Goal: Task Accomplishment & Management: Manage account settings

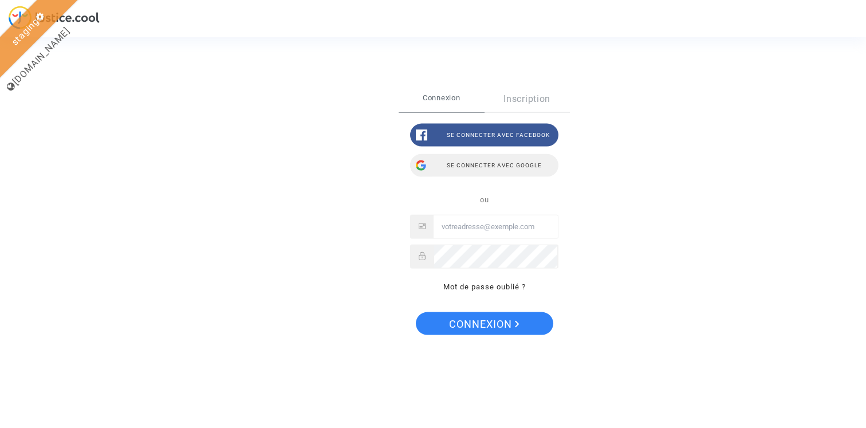
type input "[EMAIL_ADDRESS][DOMAIN_NAME]"
click at [510, 167] on div "Se connecter avec Google" at bounding box center [484, 165] width 148 height 23
